Goal: Task Accomplishment & Management: Manage account settings

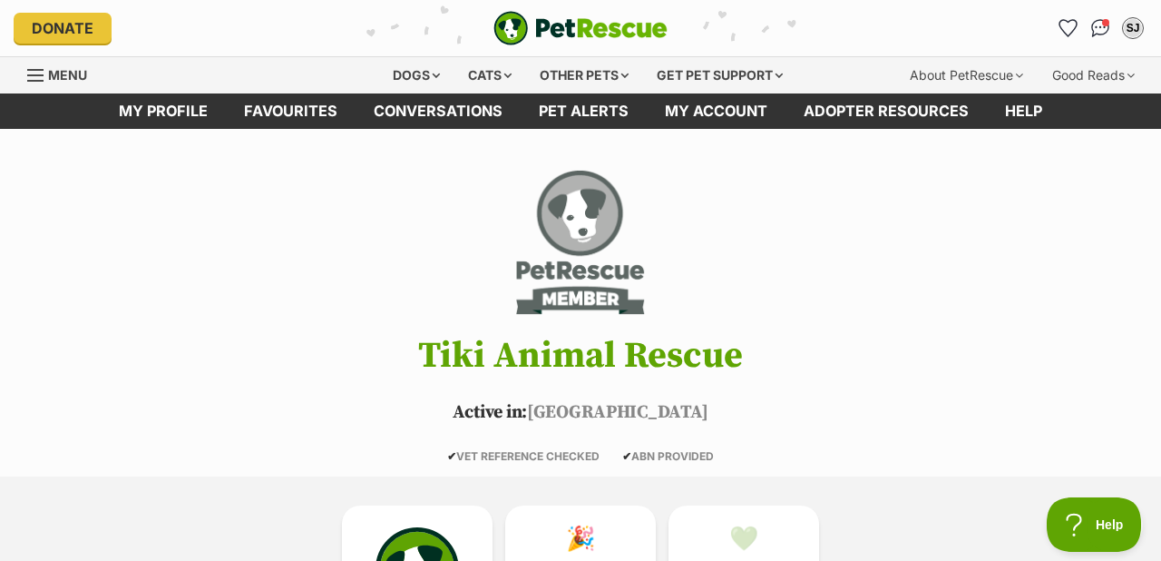
click at [562, 29] on img "PetRescue" at bounding box center [581, 28] width 174 height 34
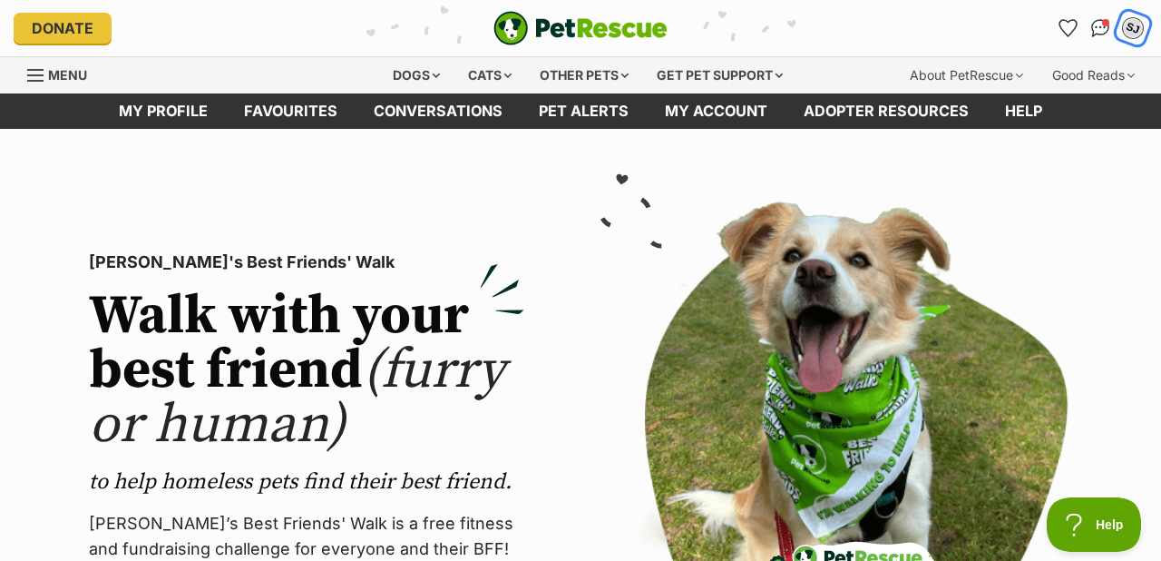
click at [1136, 24] on div "SJ" at bounding box center [1133, 28] width 24 height 24
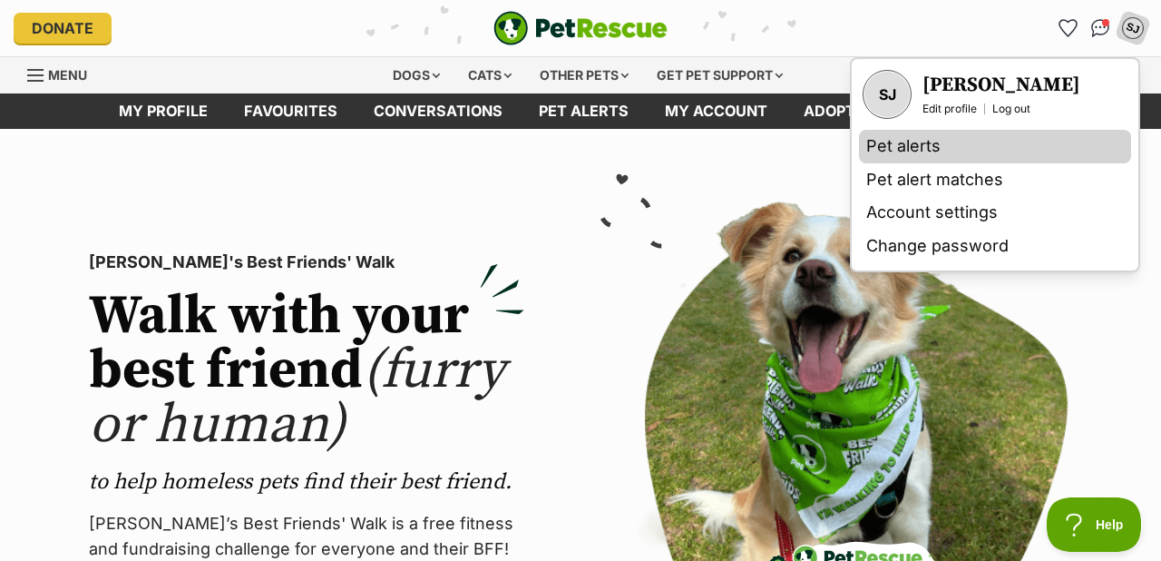
click at [917, 147] on link "Pet alerts" at bounding box center [995, 147] width 272 height 34
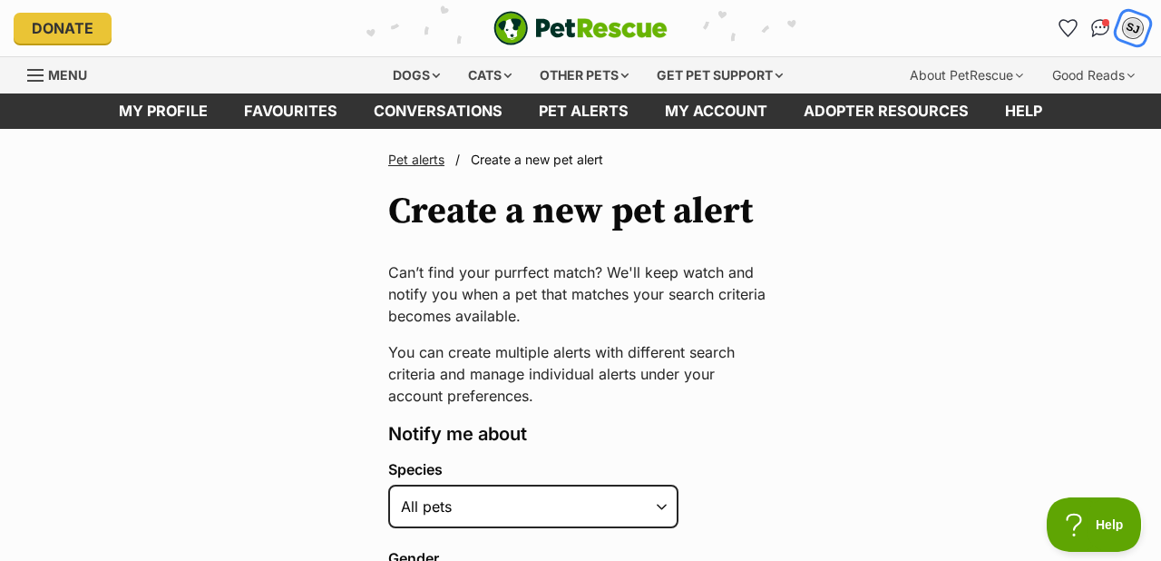
click at [1130, 22] on div "SJ" at bounding box center [1133, 28] width 24 height 24
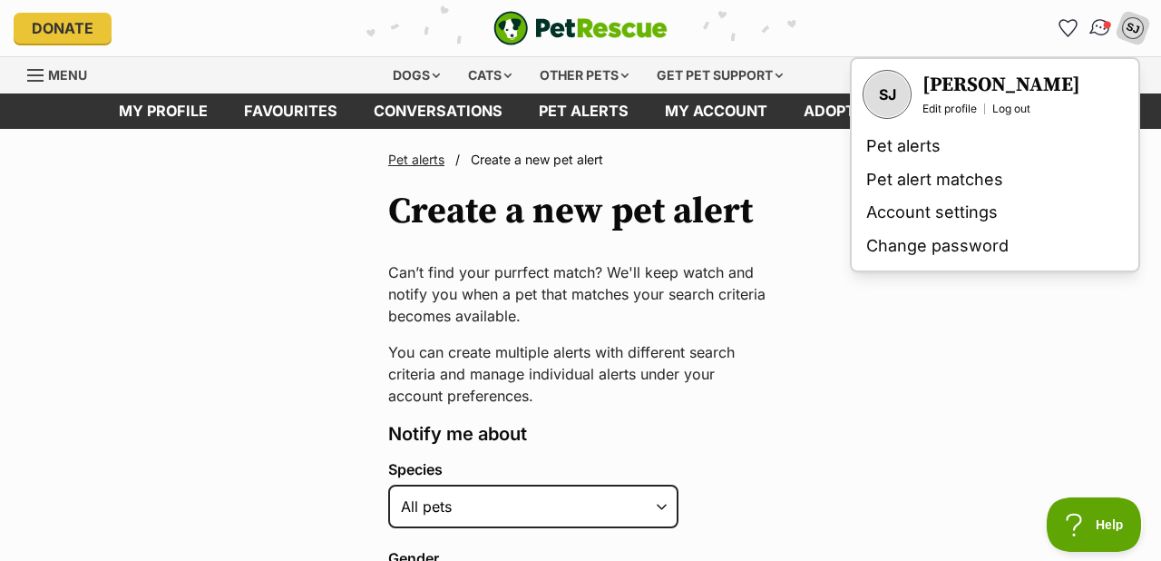
click at [1095, 24] on img "Conversations" at bounding box center [1101, 28] width 24 height 24
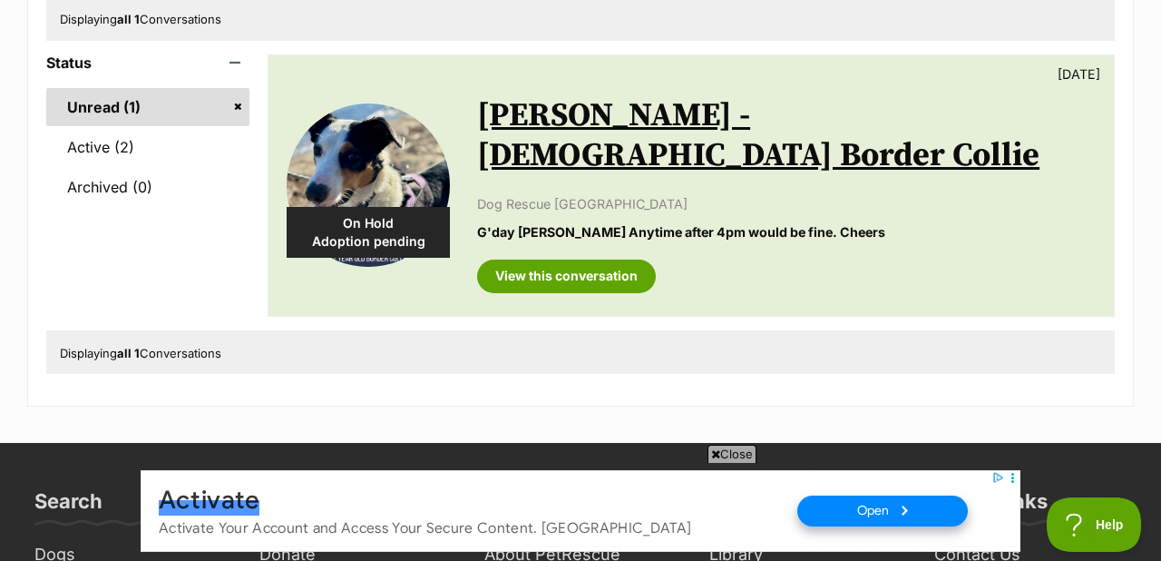
scroll to position [250, 0]
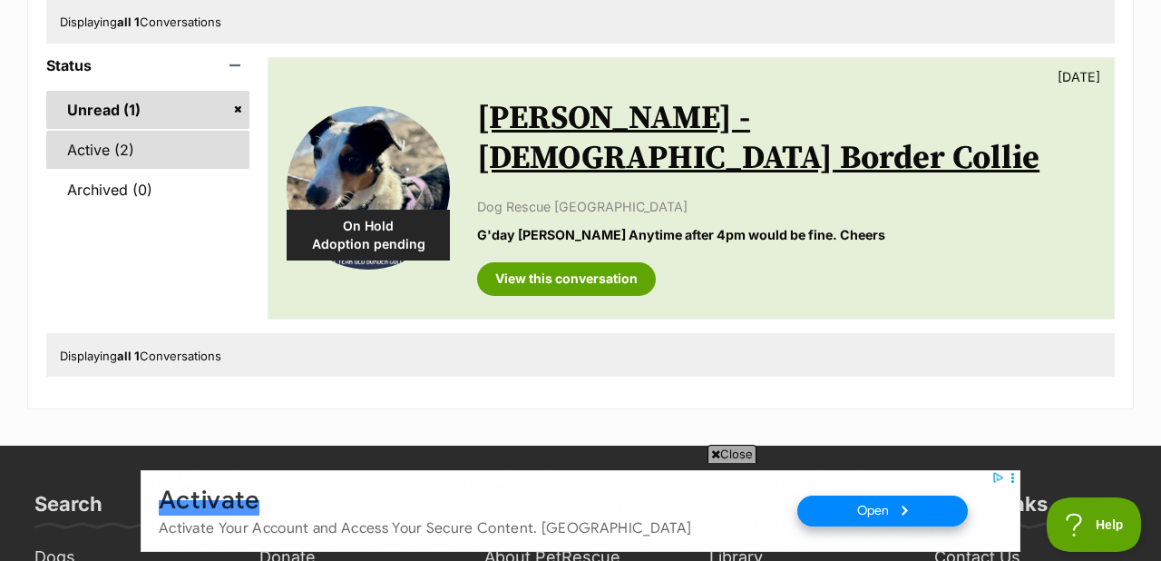
click at [79, 147] on link "Active (2)" at bounding box center [147, 150] width 203 height 38
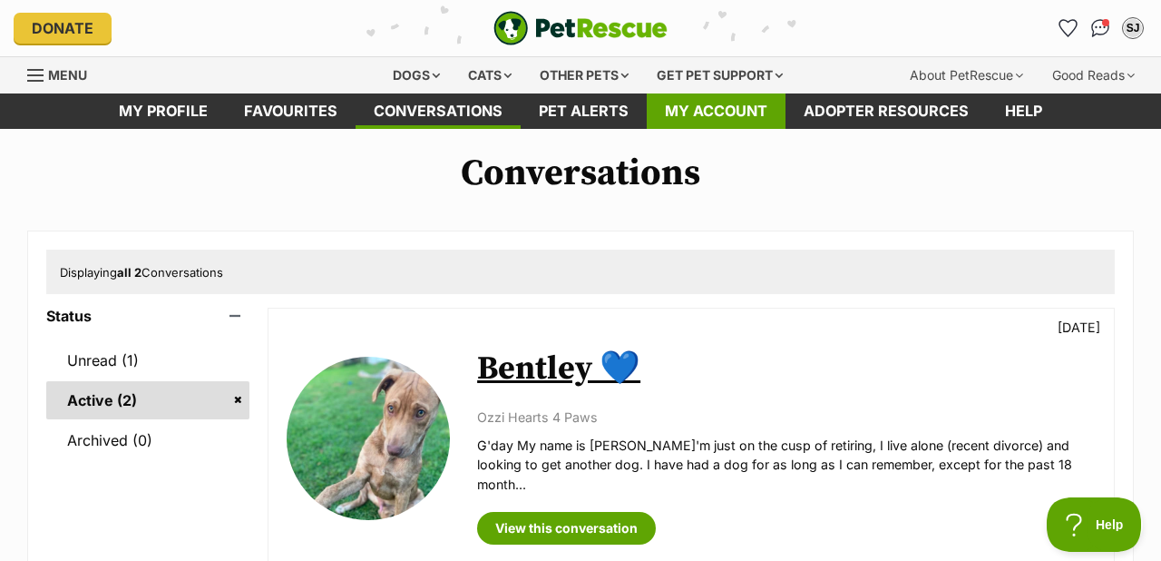
click at [750, 108] on link "My account" at bounding box center [716, 110] width 139 height 35
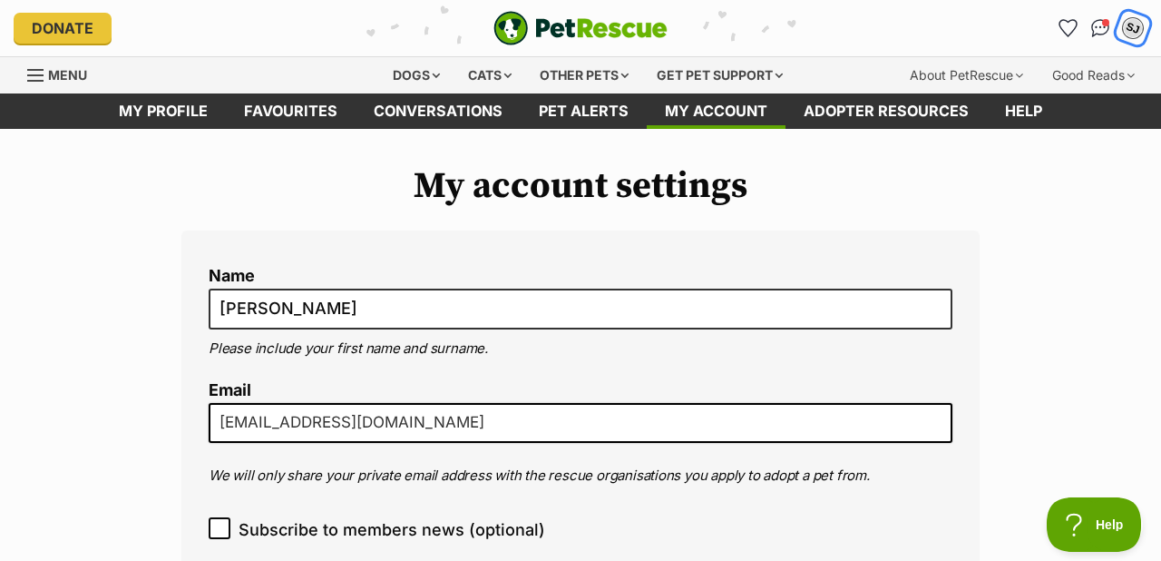
click at [1133, 29] on div "SJ" at bounding box center [1133, 28] width 24 height 24
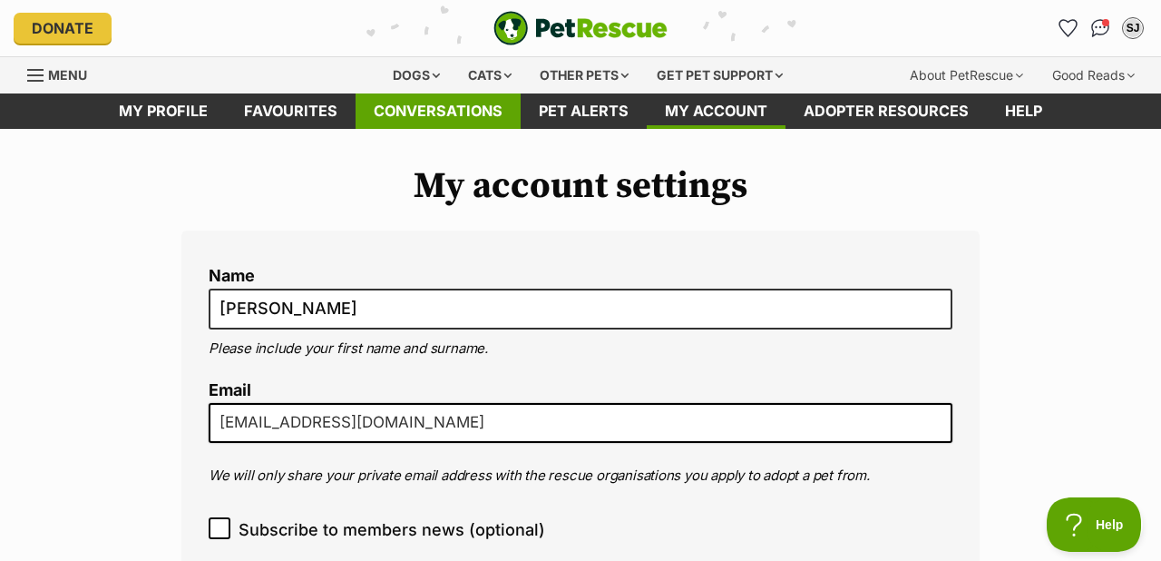
click at [493, 103] on link "Conversations" at bounding box center [438, 110] width 165 height 35
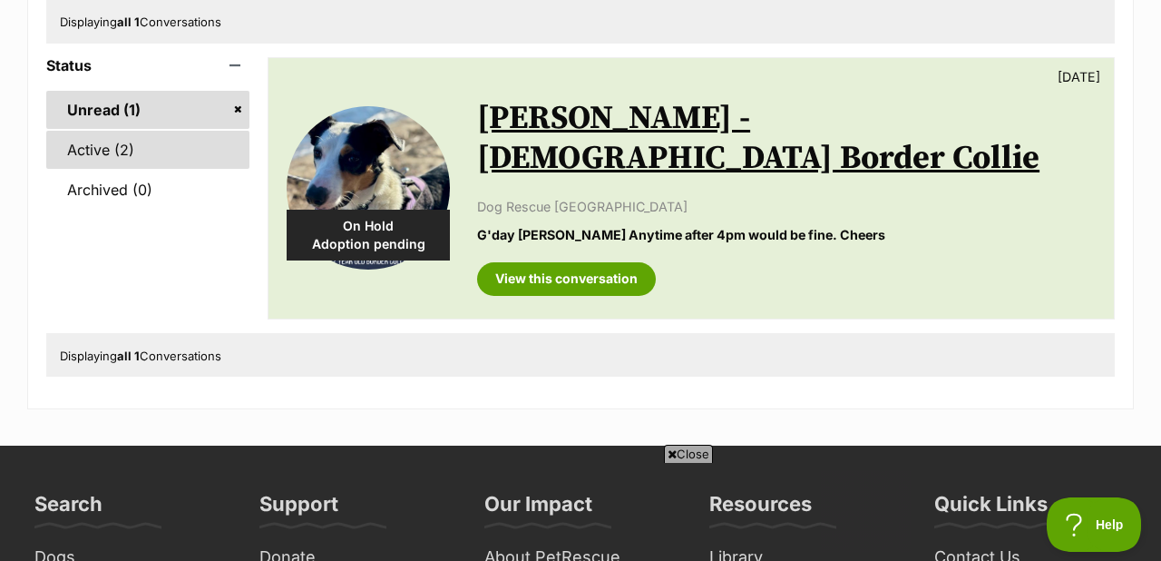
click at [116, 150] on link "Active (2)" at bounding box center [147, 150] width 203 height 38
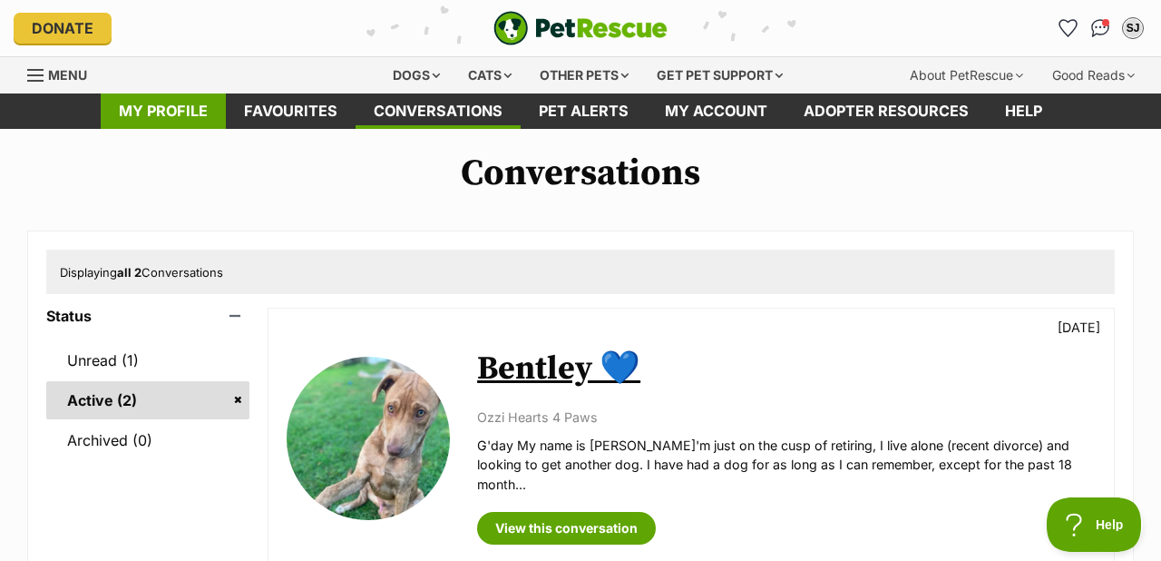
click at [176, 113] on link "My profile" at bounding box center [163, 110] width 125 height 35
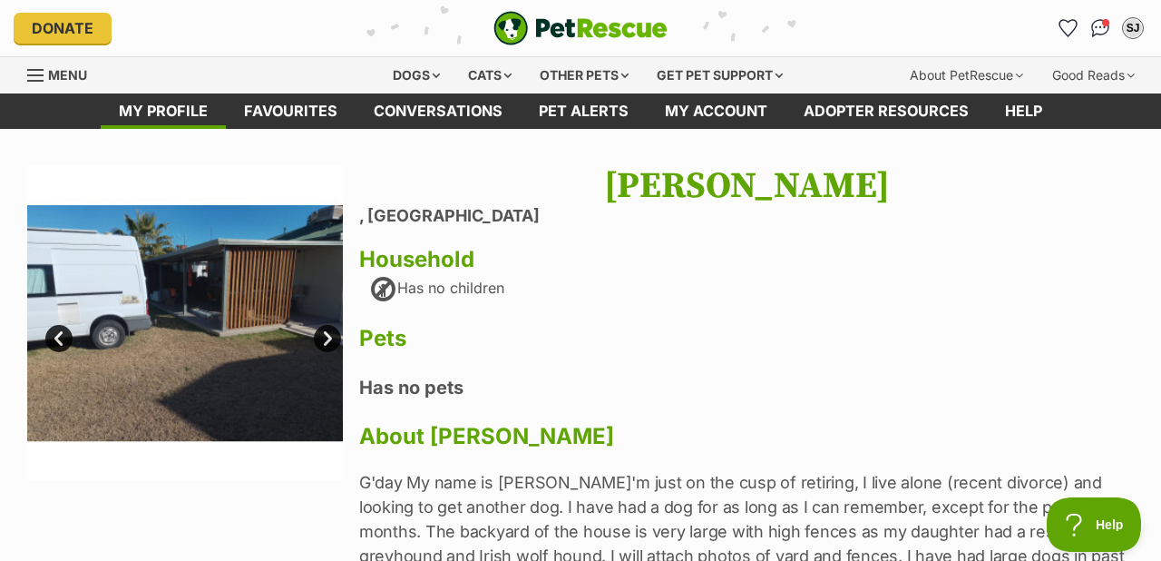
click at [324, 340] on link "Next" at bounding box center [327, 338] width 27 height 27
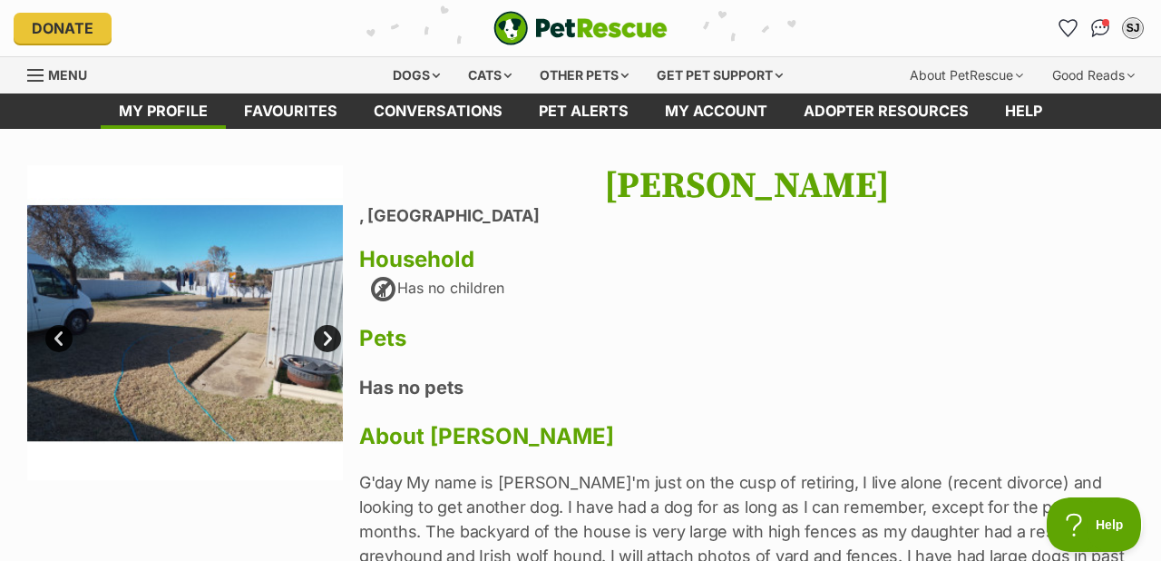
click at [326, 339] on link "Next" at bounding box center [327, 338] width 27 height 27
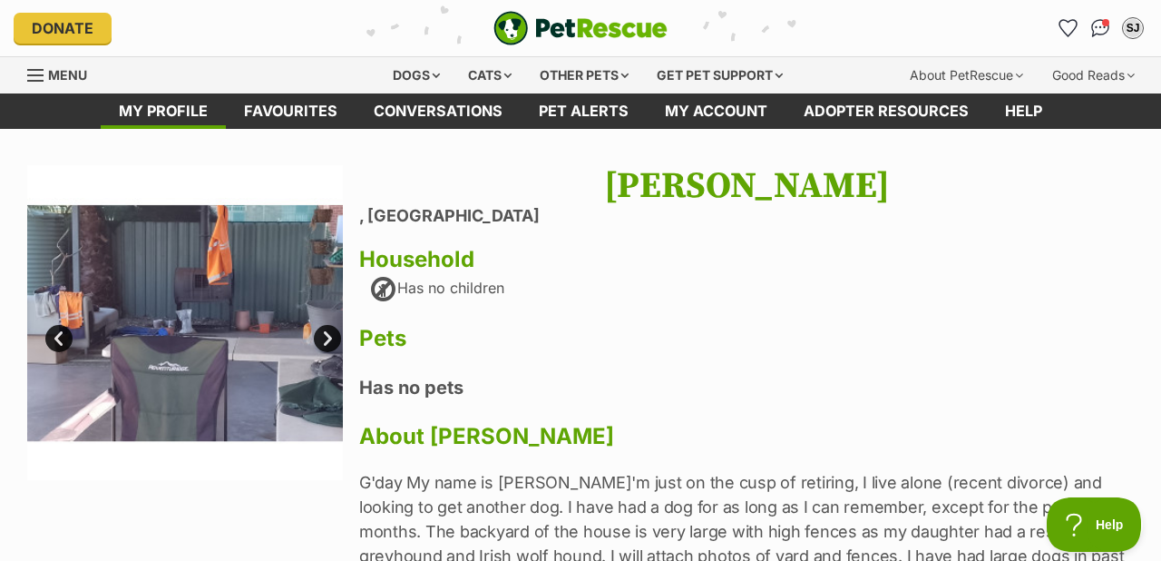
click at [331, 334] on link "Next" at bounding box center [327, 338] width 27 height 27
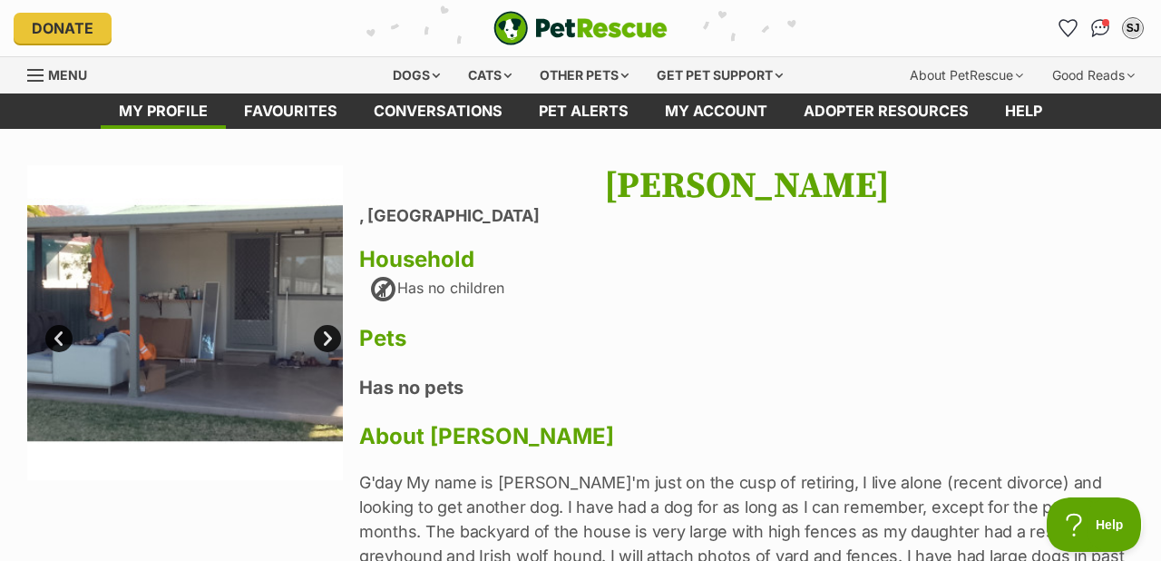
click at [331, 334] on link "Next" at bounding box center [327, 338] width 27 height 27
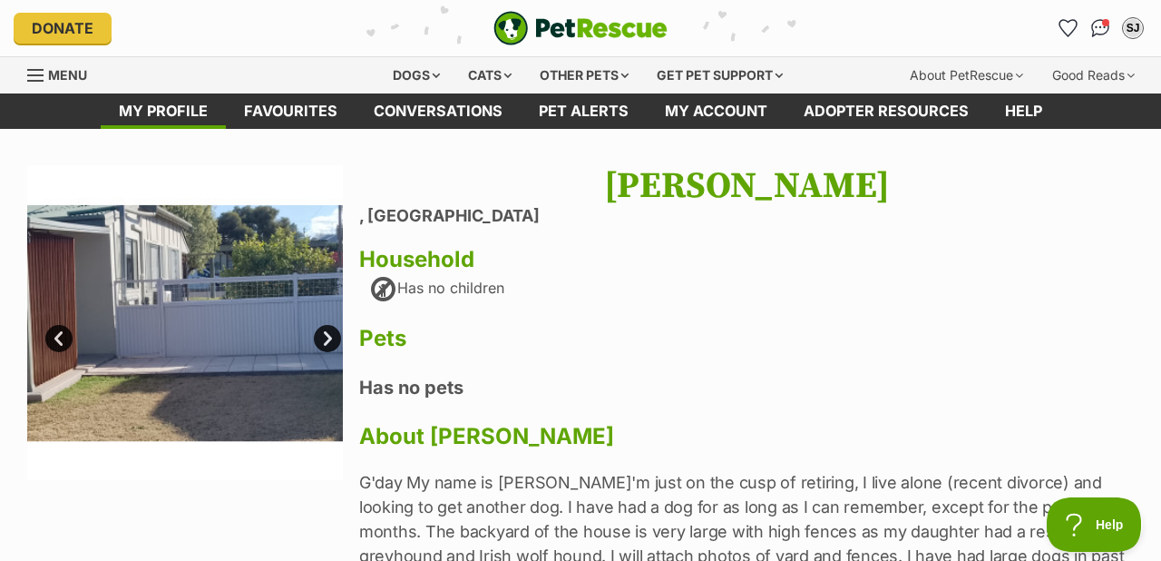
click at [331, 334] on link "Next" at bounding box center [327, 338] width 27 height 27
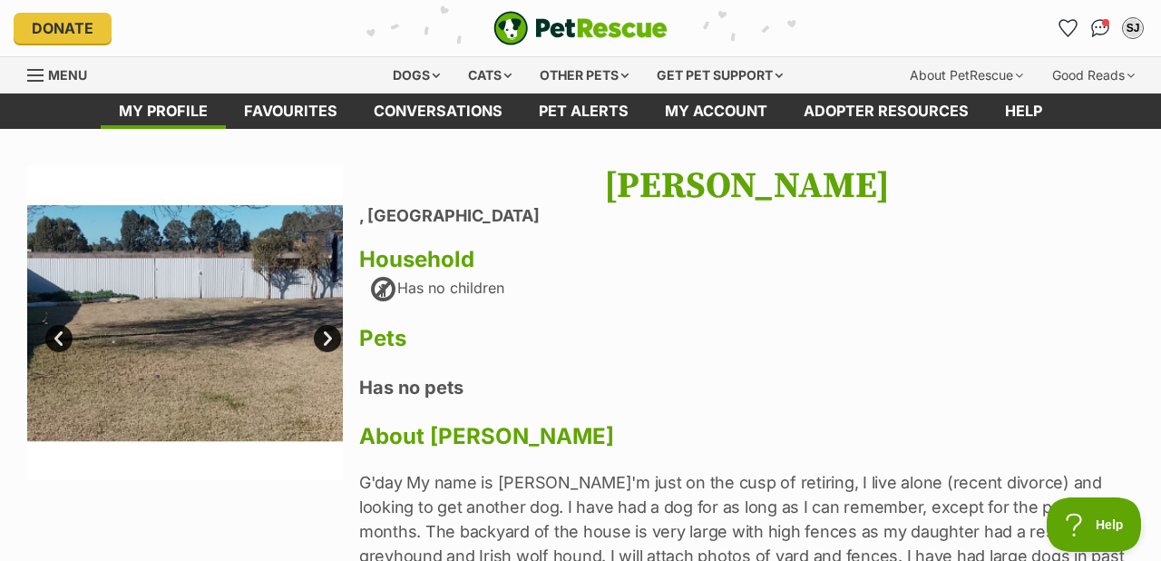
click at [331, 334] on link "Next" at bounding box center [327, 338] width 27 height 27
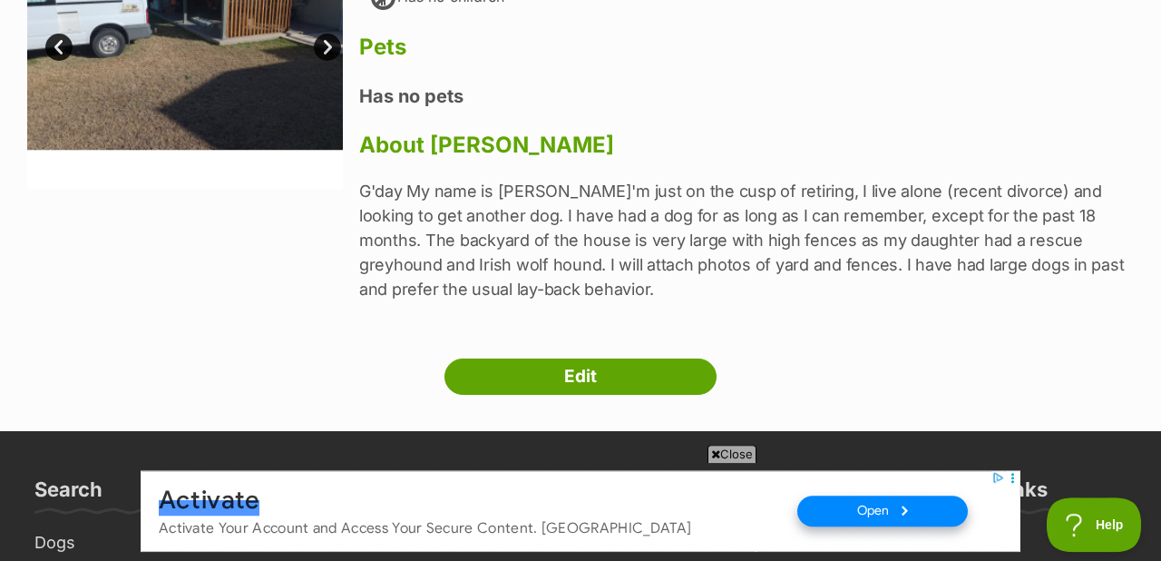
scroll to position [250, 0]
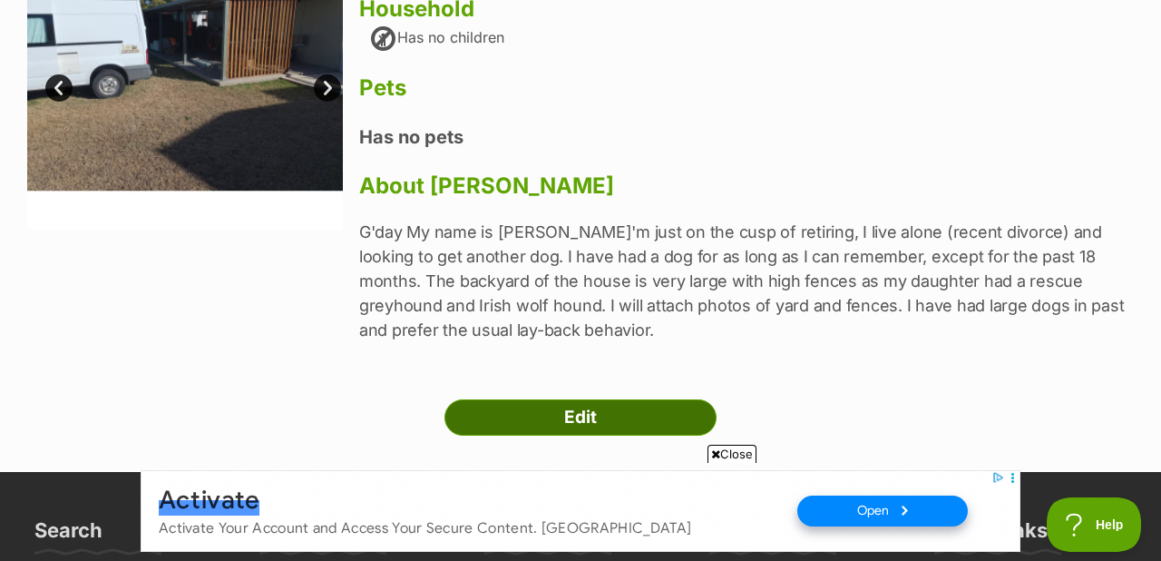
click at [588, 416] on link "Edit" at bounding box center [581, 417] width 272 height 36
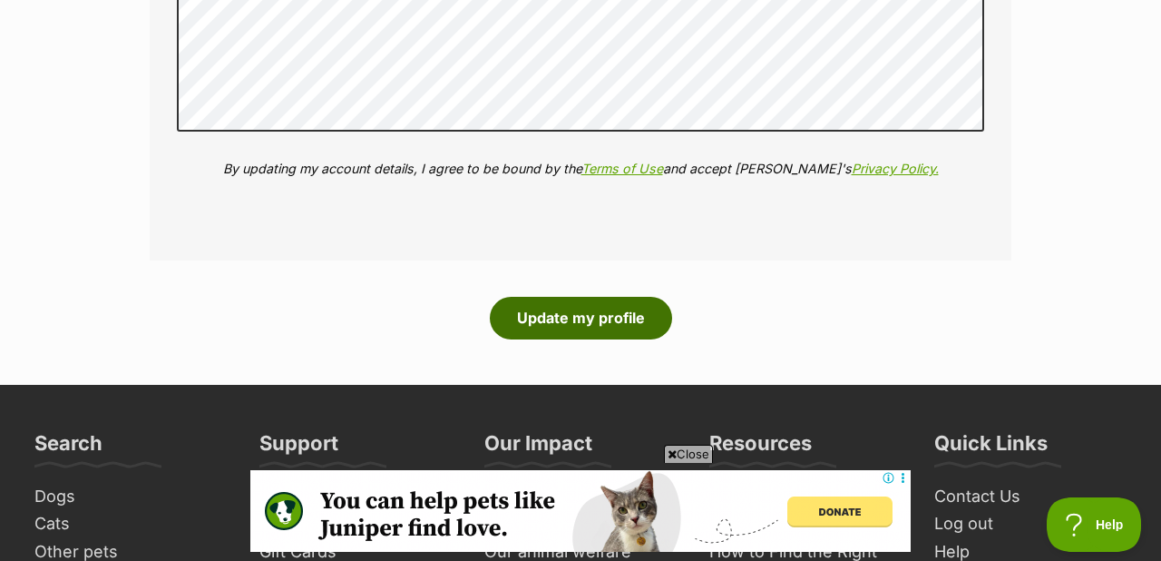
click at [580, 315] on button "Update my profile" at bounding box center [581, 318] width 182 height 42
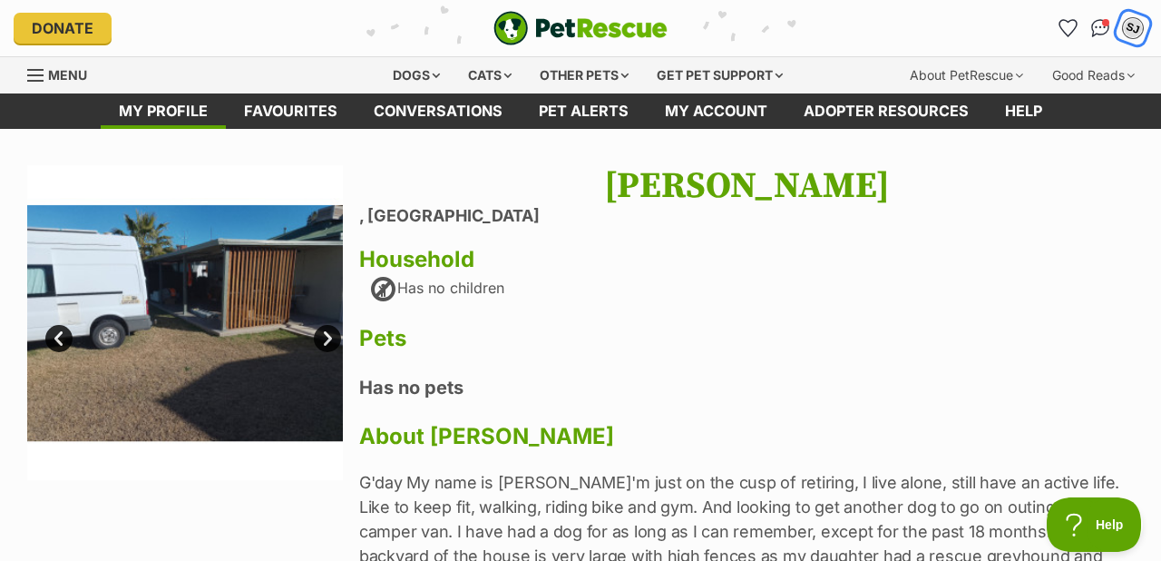
click at [1135, 30] on div "SJ" at bounding box center [1133, 28] width 24 height 24
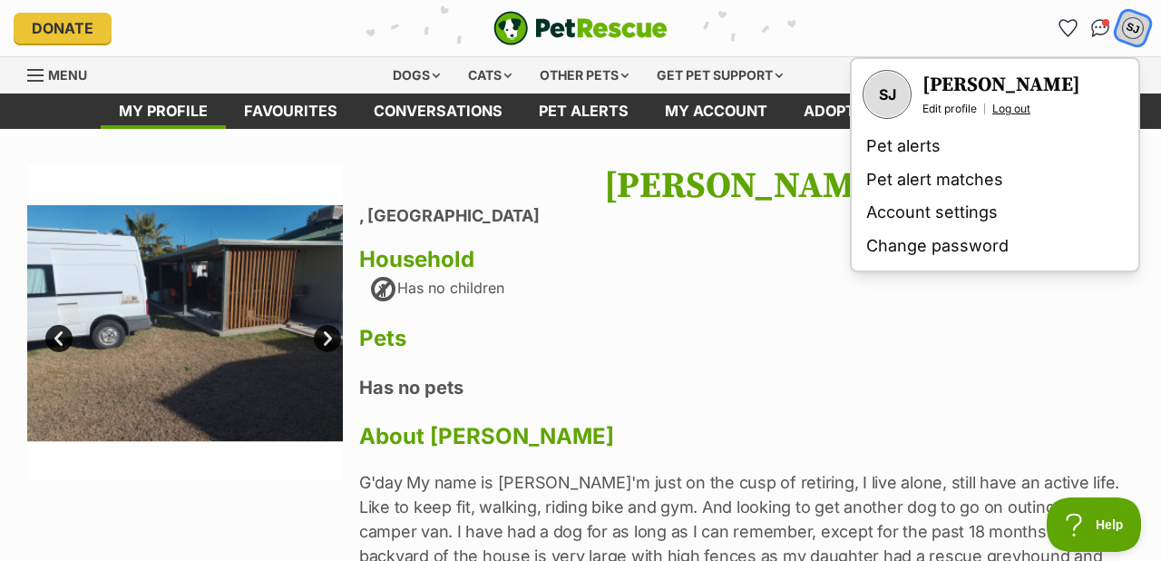
click at [1010, 109] on link "Log out" at bounding box center [1012, 109] width 38 height 15
